Goal: Check status: Check status

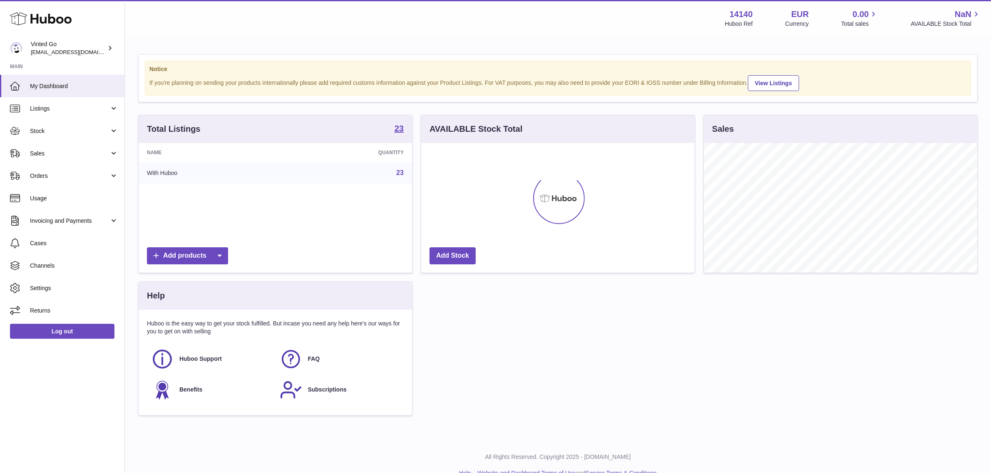
scroll to position [129, 273]
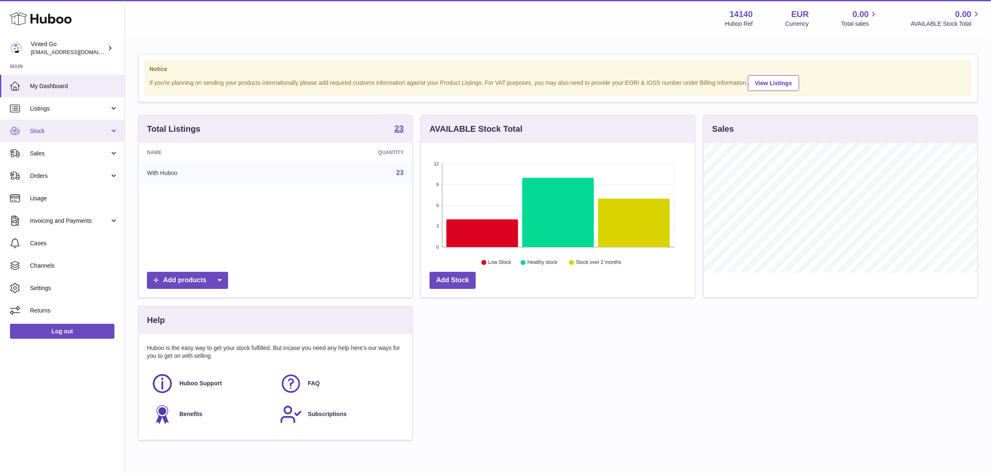
click at [60, 133] on span "Stock" at bounding box center [69, 131] width 79 height 8
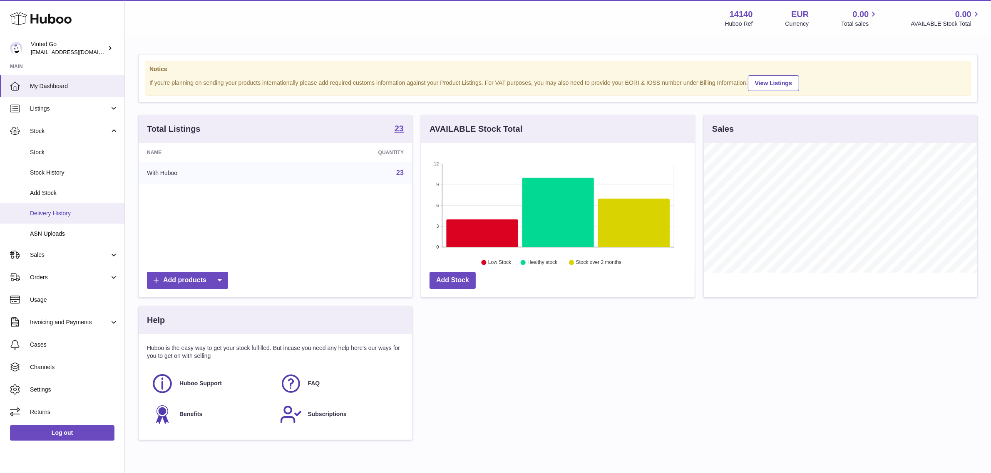
click at [70, 215] on span "Delivery History" at bounding box center [74, 214] width 88 height 8
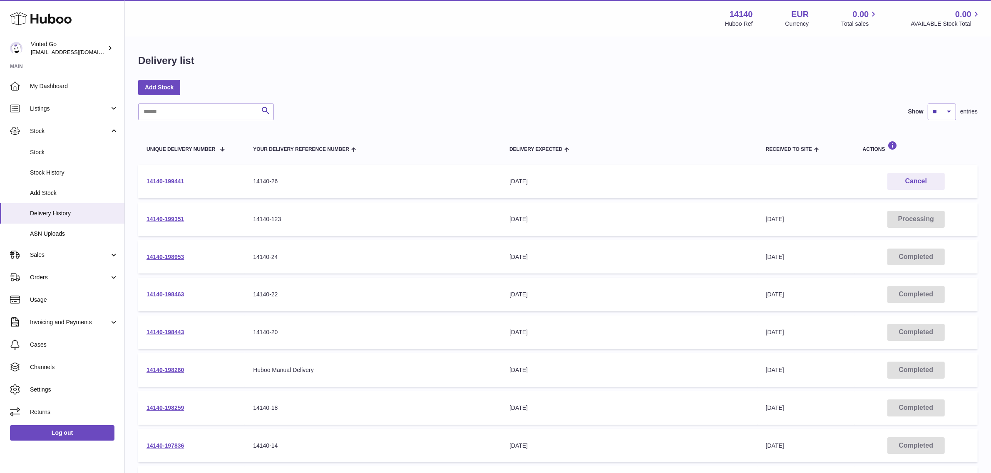
click at [178, 181] on link "14140-199441" at bounding box center [164, 181] width 37 height 7
